Goal: Communication & Community: Answer question/provide support

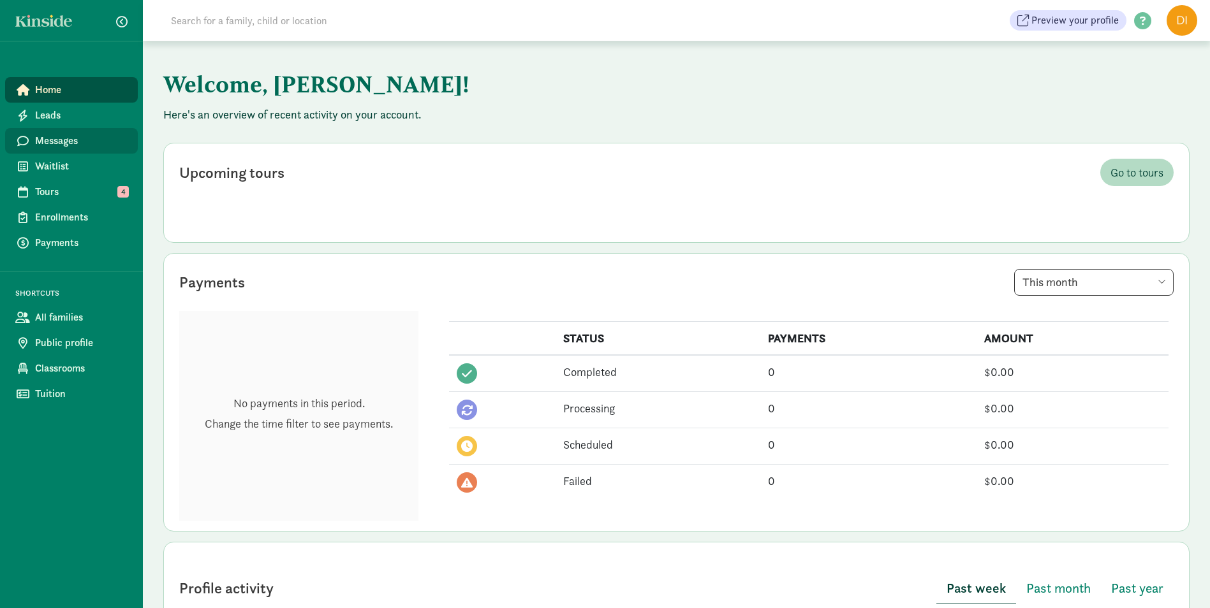
click at [50, 150] on link "Messages" at bounding box center [71, 141] width 133 height 26
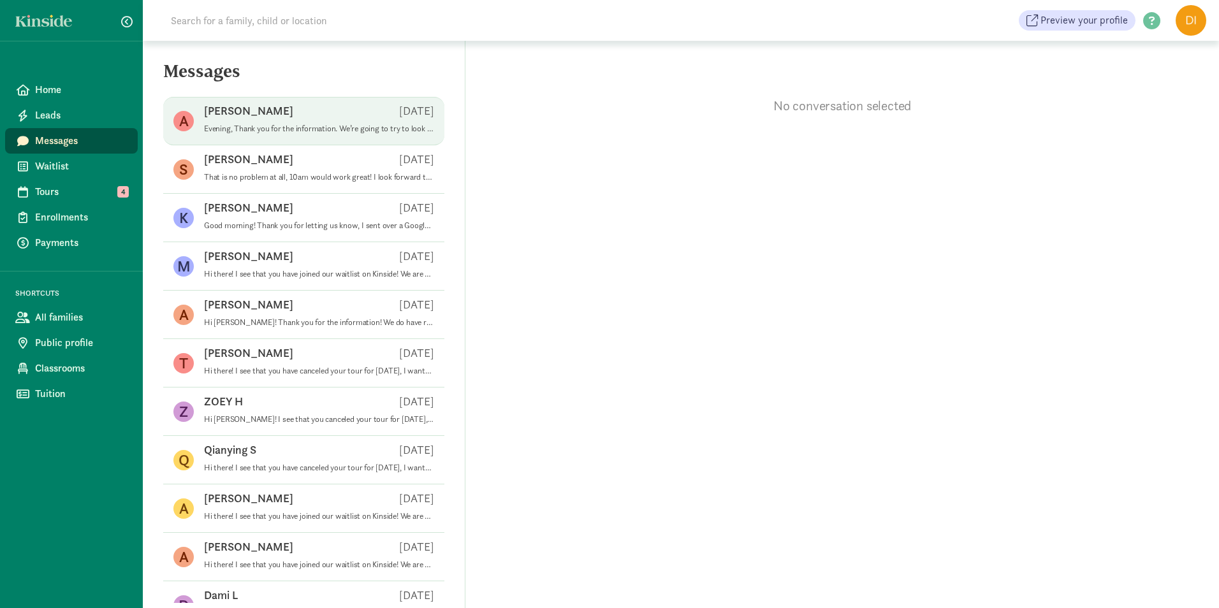
click at [251, 124] on p "Evening, Thank you for the information. We’re going to try to look elsewhere to…" at bounding box center [319, 129] width 230 height 10
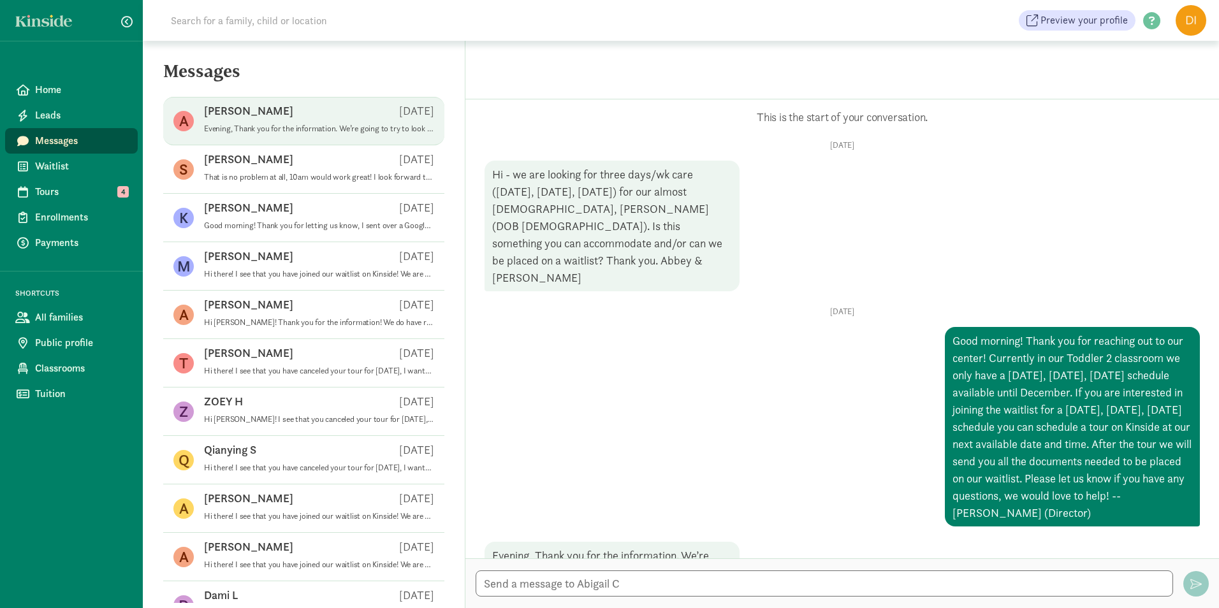
scroll to position [43, 0]
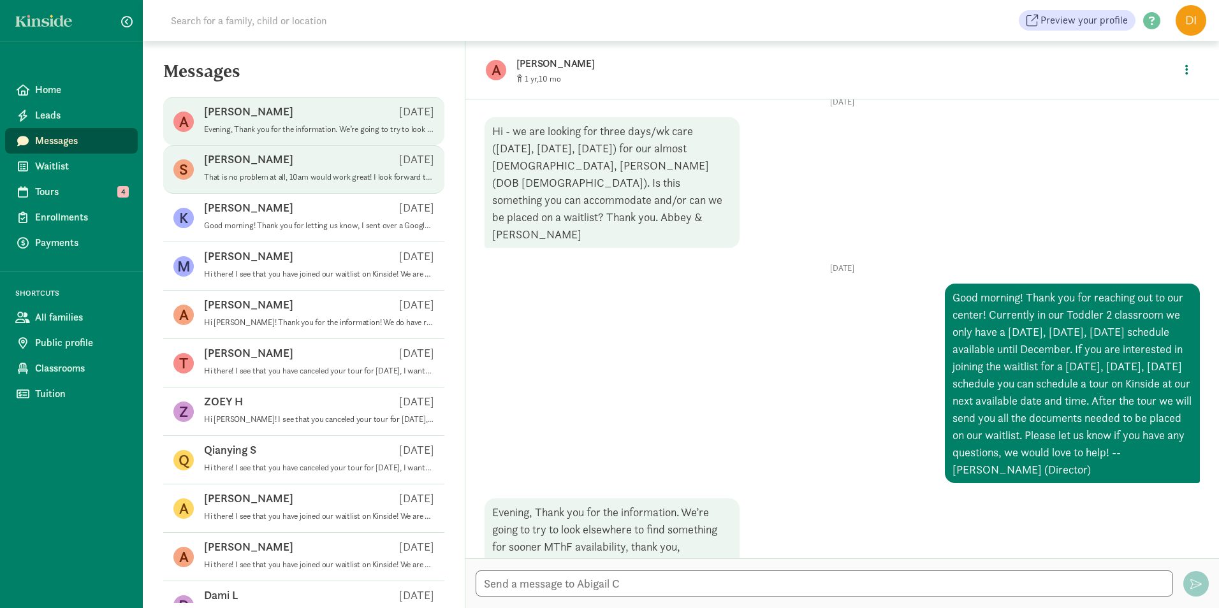
click at [235, 163] on p "[PERSON_NAME]" at bounding box center [248, 159] width 89 height 15
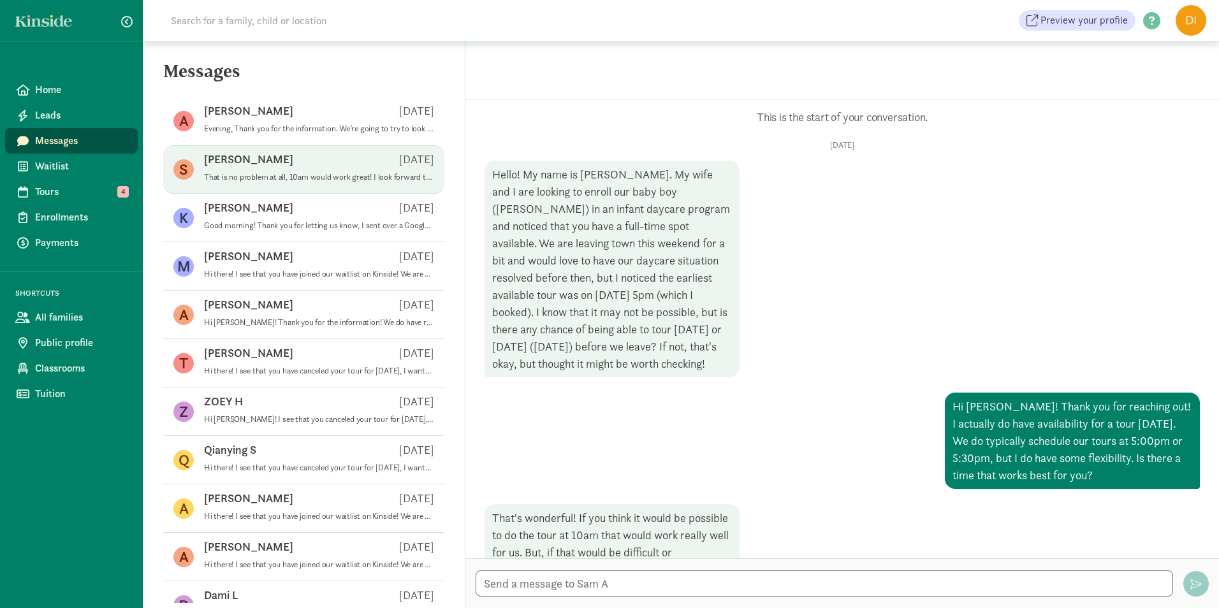
scroll to position [135, 0]
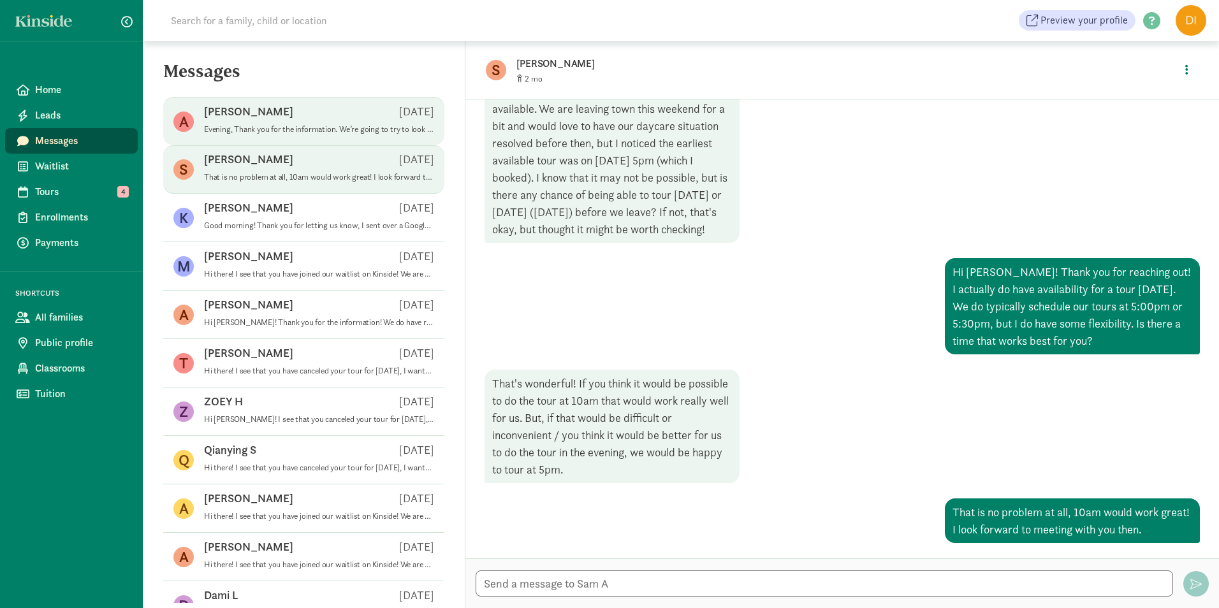
click at [254, 126] on p "Evening, Thank you for the information. We’re going to try to look elsewhere to…" at bounding box center [319, 129] width 230 height 10
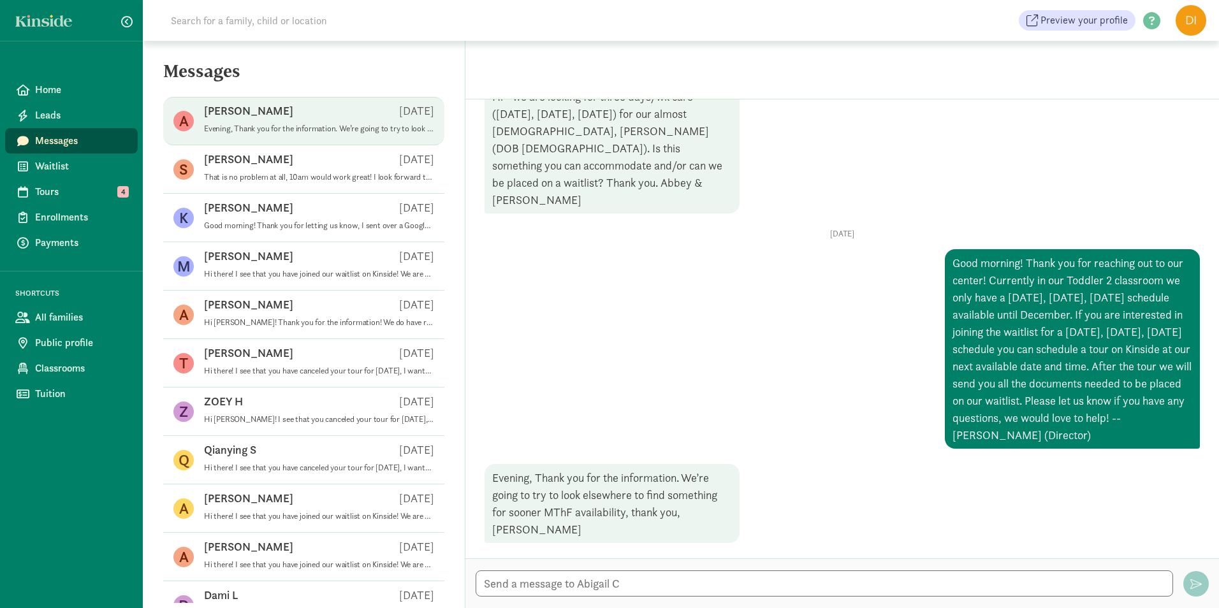
scroll to position [43, 0]
